Goal: Task Accomplishment & Management: Manage account settings

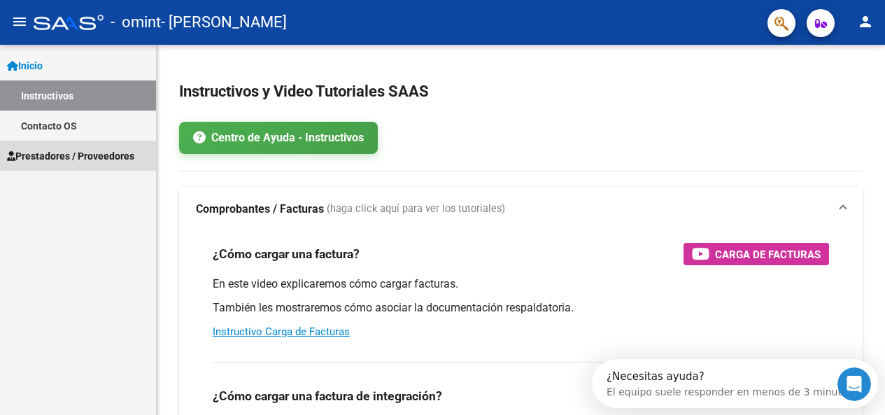
click at [89, 157] on span "Prestadores / Proveedores" at bounding box center [70, 155] width 127 height 15
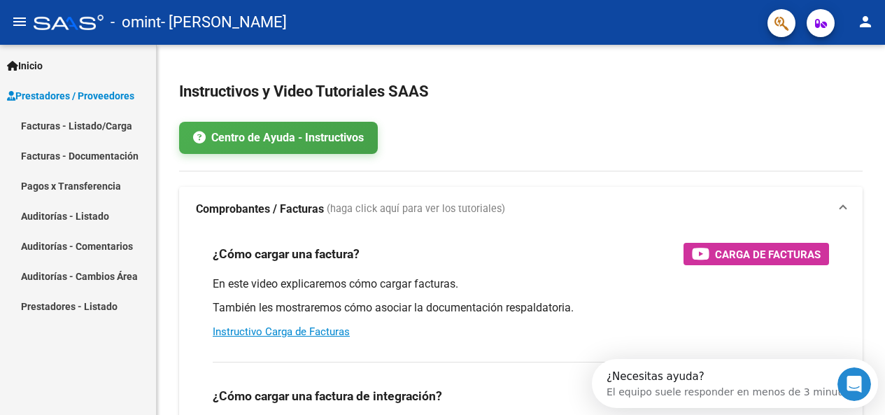
click at [106, 122] on link "Facturas - Listado/Carga" at bounding box center [78, 125] width 156 height 30
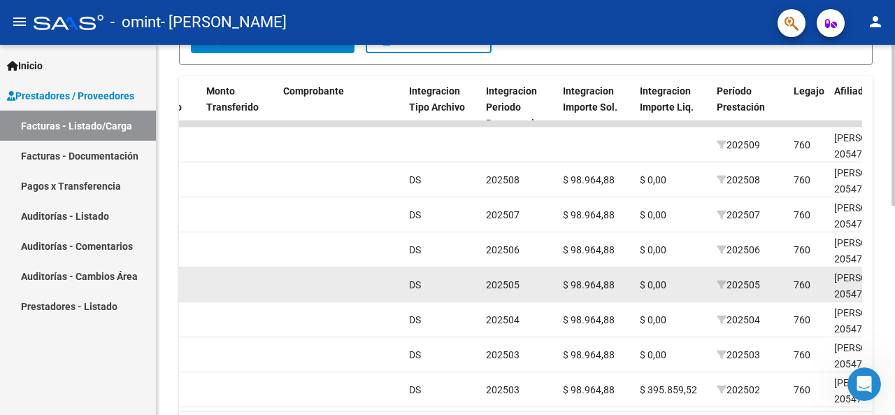
scroll to position [482, 0]
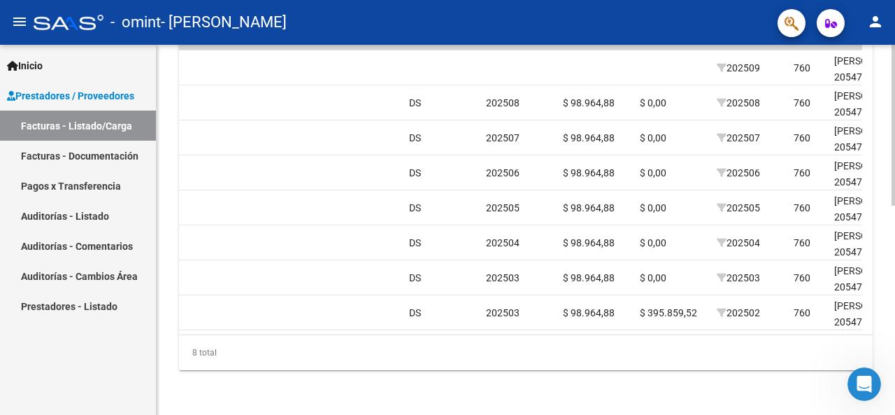
click at [510, 334] on datatable-body "23460 Integración [PERSON_NAME] 27372881475 Factura C: 2 - 118 $ 98.964,88 [DAT…" at bounding box center [520, 189] width 683 height 290
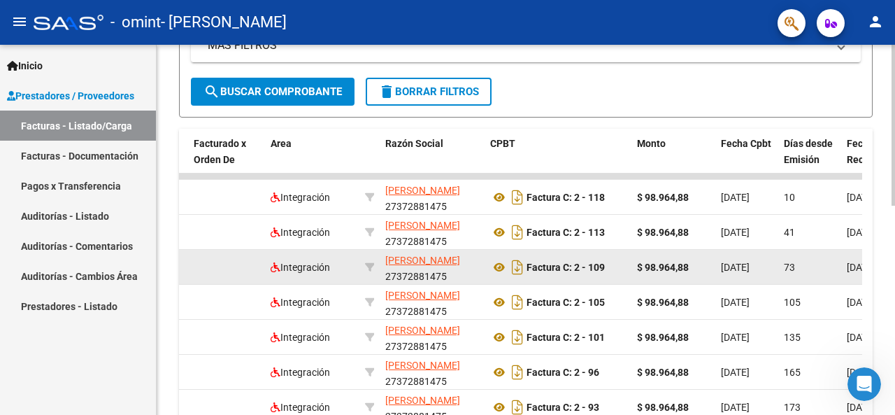
scroll to position [343, 0]
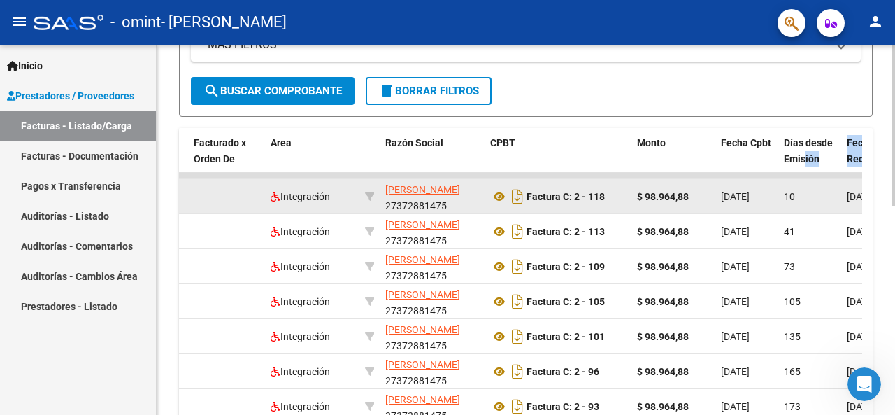
drag, startPoint x: 806, startPoint y: 168, endPoint x: 702, endPoint y: 180, distance: 104.2
click at [715, 180] on div "ID CAE Facturado x Orden De Area Razón Social CPBT Monto Fecha Cpbt Días desde …" at bounding box center [526, 313] width 694 height 371
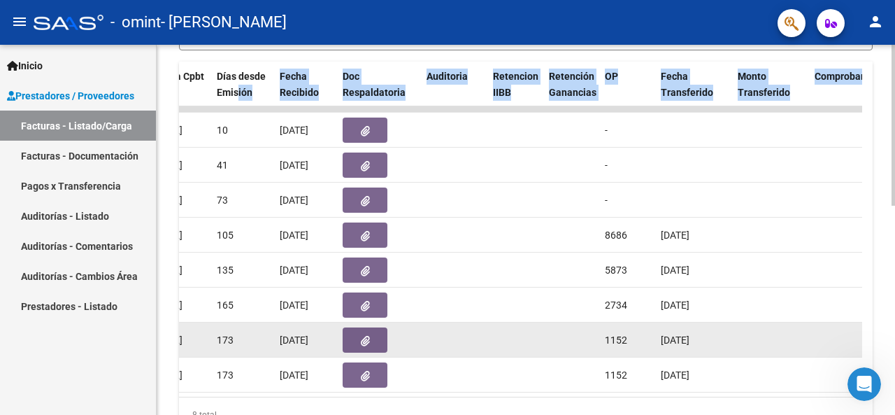
scroll to position [273, 0]
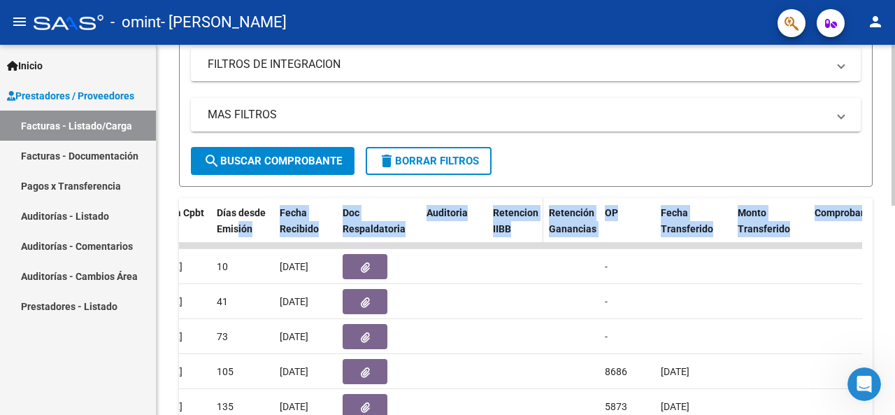
click at [512, 232] on div "Retencion IIBB" at bounding box center [515, 221] width 45 height 32
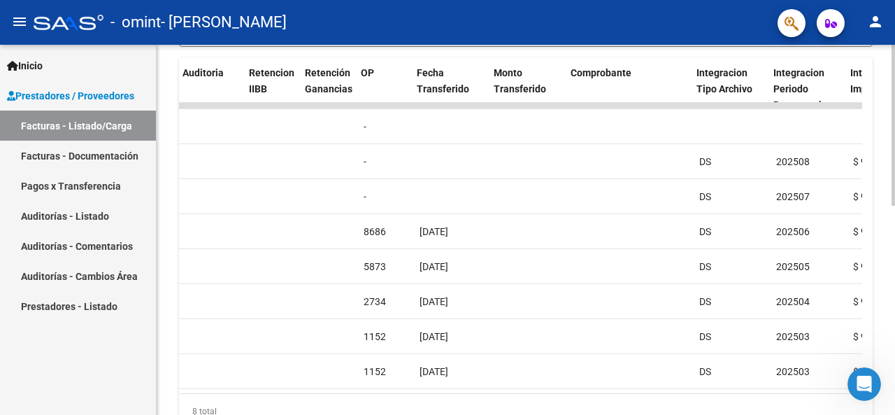
scroll to position [0, 997]
drag, startPoint x: 552, startPoint y: 393, endPoint x: 582, endPoint y: 392, distance: 30.1
click at [582, 392] on datatable-body "23460 Integración [PERSON_NAME] 27372881475 Factura C: 2 - 118 $ 98.964,88 [DAT…" at bounding box center [520, 248] width 683 height 290
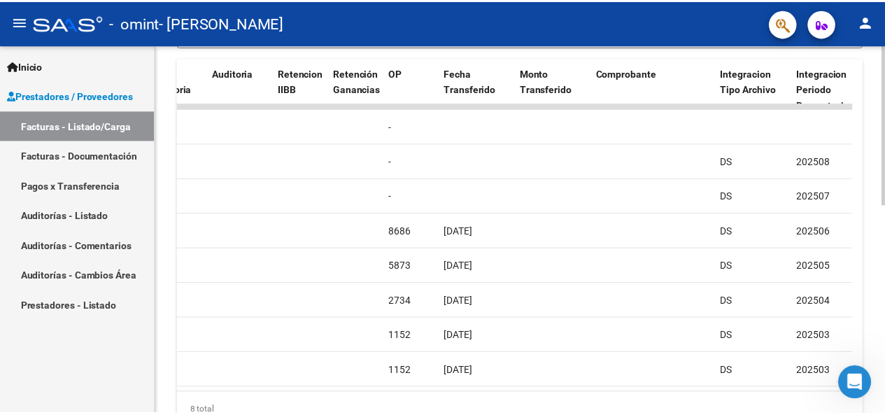
scroll to position [482, 0]
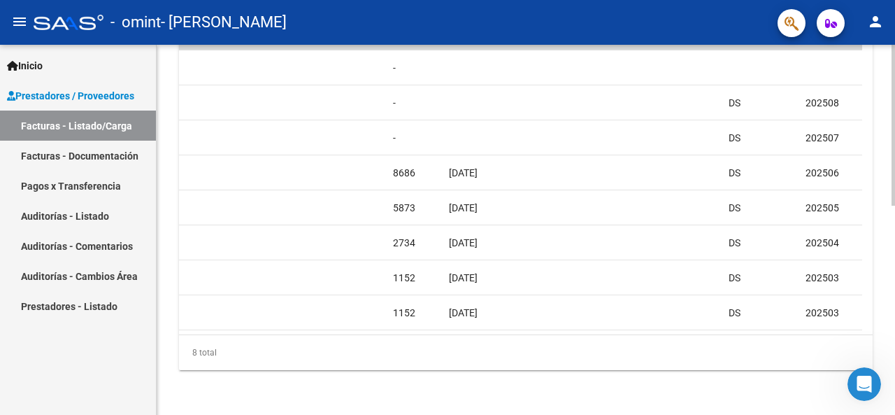
drag, startPoint x: 206, startPoint y: 405, endPoint x: 185, endPoint y: 410, distance: 21.0
click at [881, 21] on mat-icon "person" at bounding box center [875, 21] width 17 height 17
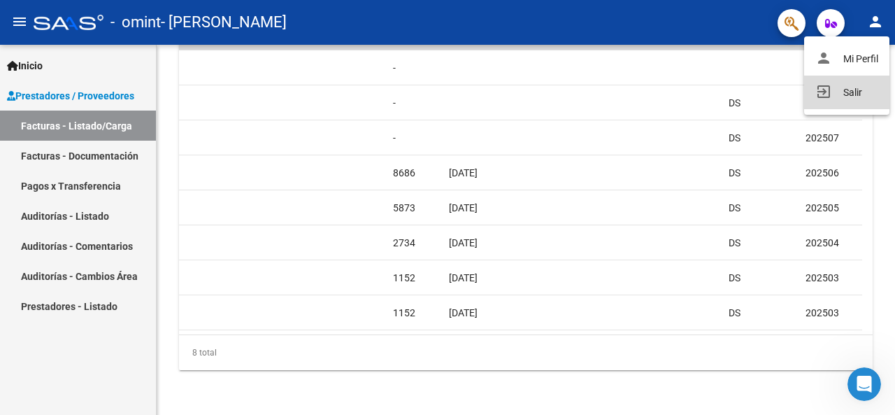
click at [835, 94] on button "exit_to_app Salir" at bounding box center [846, 93] width 85 height 34
